Goal: Task Accomplishment & Management: Use online tool/utility

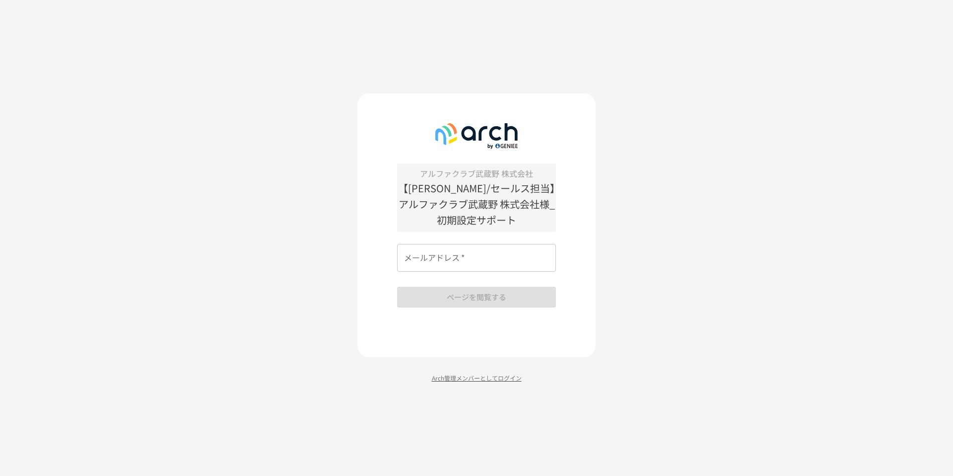
click at [496, 381] on p "Arch管理メンバーとしてログイン" at bounding box center [477, 377] width 238 height 9
click at [469, 262] on input "メールアドレス   *" at bounding box center [476, 258] width 159 height 28
type input "**********"
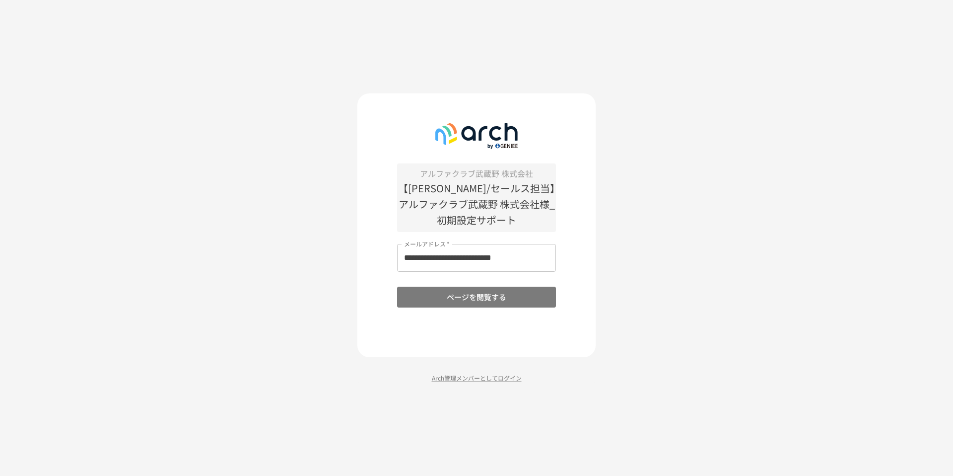
click at [456, 299] on button "ページを閲覧する" at bounding box center [476, 297] width 159 height 21
